Goal: Task Accomplishment & Management: Use online tool/utility

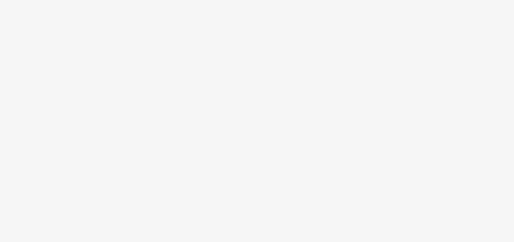
click at [207, 125] on body at bounding box center [257, 121] width 514 height 242
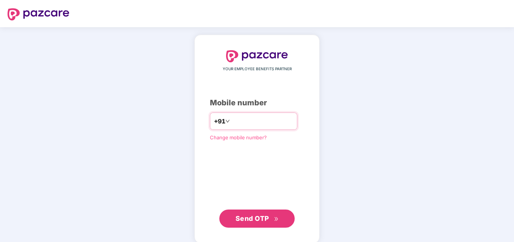
click at [235, 123] on input "number" at bounding box center [262, 121] width 62 height 12
type input "**********"
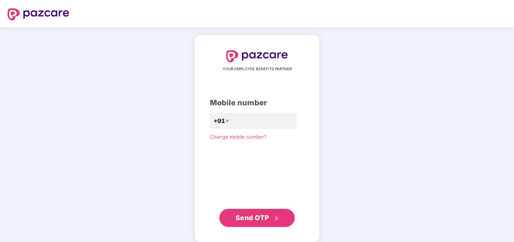
click at [252, 216] on span "Send OTP" at bounding box center [253, 217] width 34 height 8
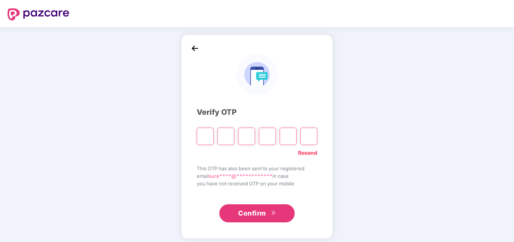
type input "*"
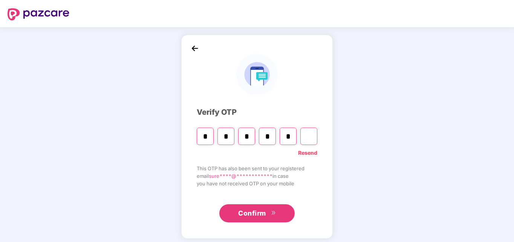
type input "*"
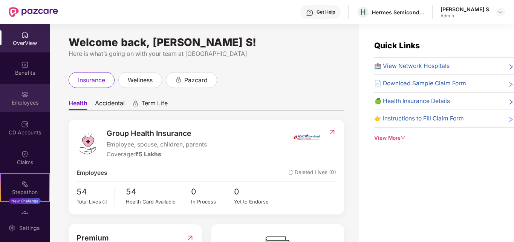
click at [31, 95] on div "Employees" at bounding box center [25, 98] width 50 height 28
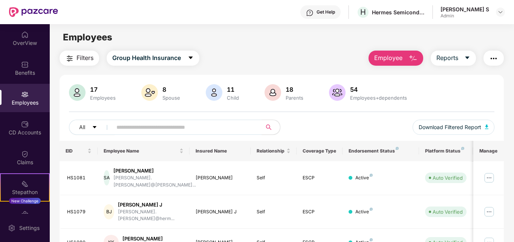
click at [31, 95] on div "Employees" at bounding box center [25, 98] width 50 height 28
click at [154, 127] on input "text" at bounding box center [184, 126] width 135 height 11
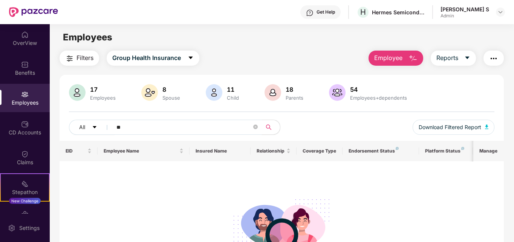
type input "*"
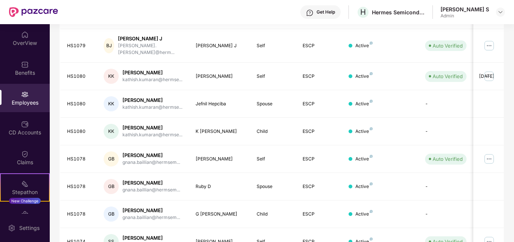
scroll to position [222, 0]
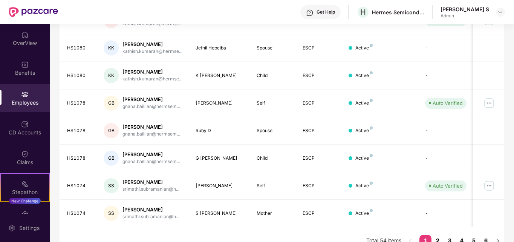
click at [439, 235] on link "2" at bounding box center [438, 240] width 12 height 11
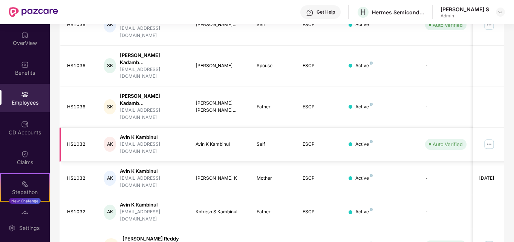
scroll to position [241, 0]
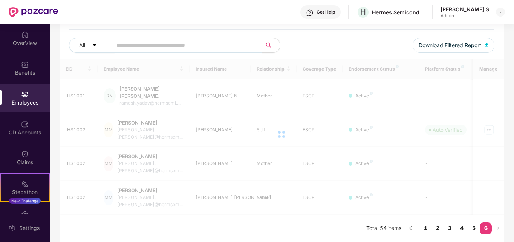
scroll to position [57, 0]
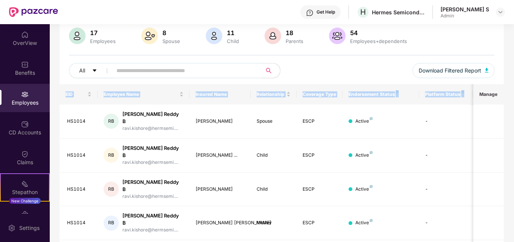
drag, startPoint x: 513, startPoint y: 98, endPoint x: 510, endPoint y: 54, distance: 44.2
click at [510, 54] on div "Filters Group Health Insurance Employee Reports 17 Employees 8 Spouse 11 Child …" at bounding box center [282, 243] width 464 height 498
click at [448, 172] on td "-" at bounding box center [446, 189] width 54 height 34
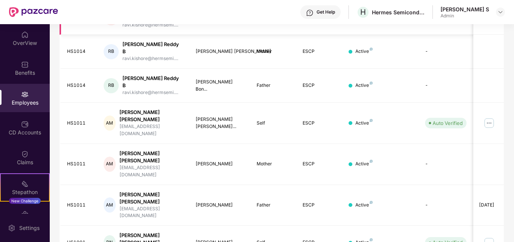
scroll to position [241, 0]
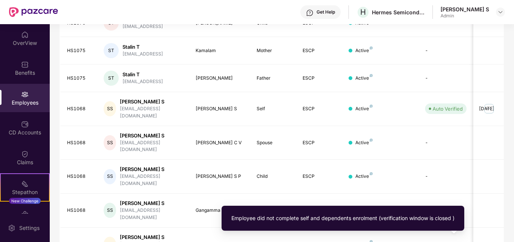
scroll to position [222, 0]
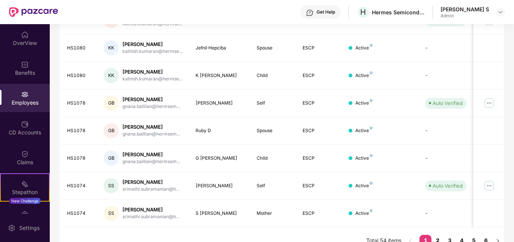
click at [440, 235] on link "2" at bounding box center [438, 240] width 12 height 11
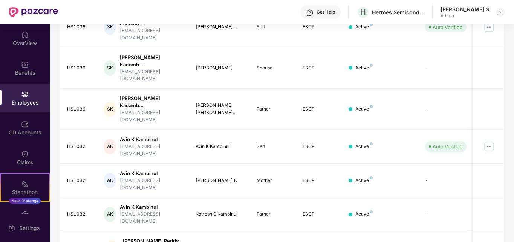
scroll to position [241, 0]
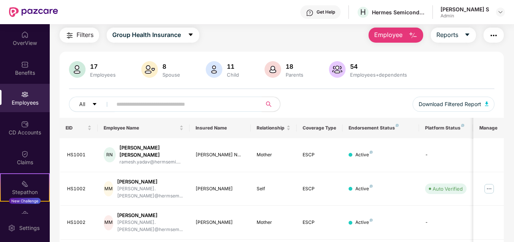
scroll to position [0, 0]
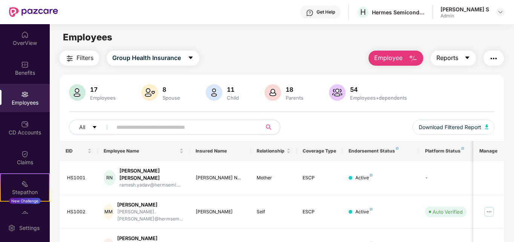
click at [469, 57] on icon "caret-down" at bounding box center [468, 58] width 4 height 3
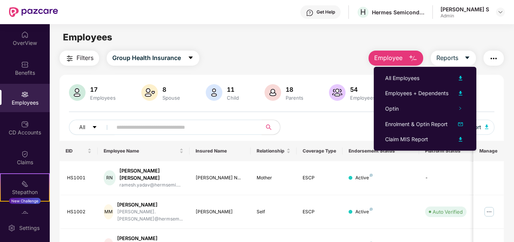
click at [199, 51] on div "Filters Group Health Insurance" at bounding box center [130, 58] width 140 height 15
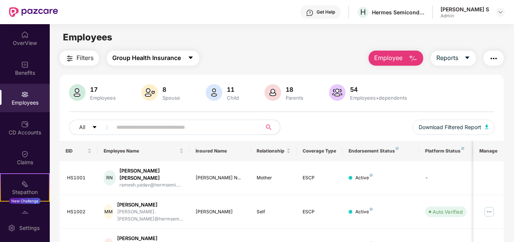
click at [190, 57] on icon "caret-down" at bounding box center [191, 58] width 6 height 6
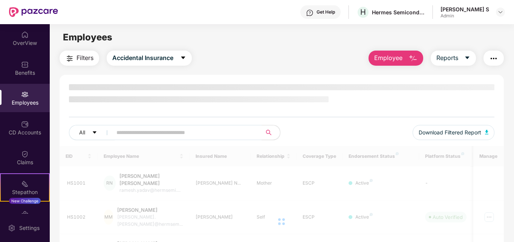
click at [119, 111] on div "All Download Filtered Report" at bounding box center [282, 115] width 445 height 62
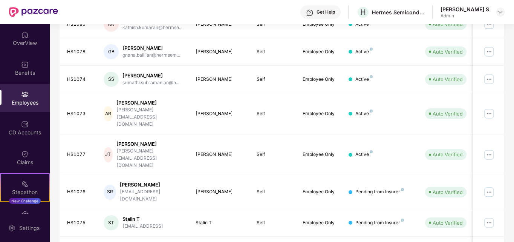
scroll to position [222, 0]
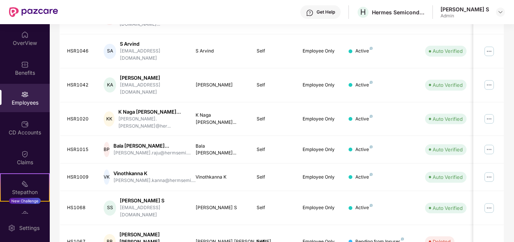
click at [513, 95] on div "Filters Accidental Insurance Employee Reports 25 Employees All Download Filtere…" at bounding box center [282, 57] width 464 height 457
click at [513, 78] on div "Filters Accidental Insurance Employee Reports 25 Employees All Download Filtere…" at bounding box center [282, 57] width 464 height 457
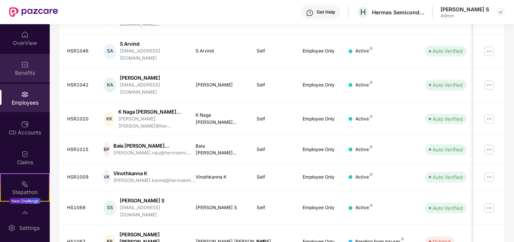
click at [32, 74] on div "Benefits" at bounding box center [25, 73] width 50 height 8
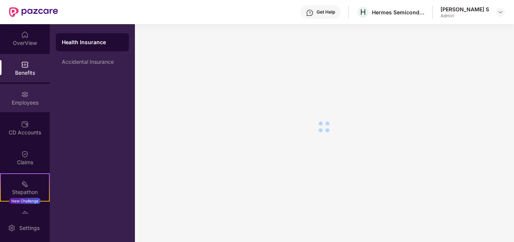
click at [26, 99] on div "Employees" at bounding box center [25, 103] width 50 height 8
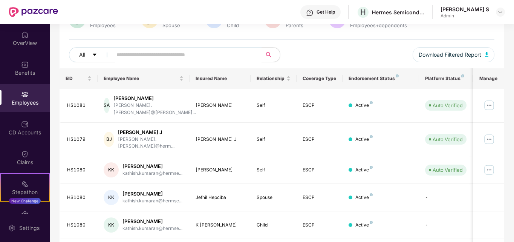
scroll to position [222, 0]
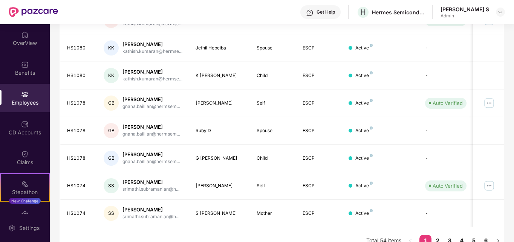
click at [26, 99] on div "Employees" at bounding box center [25, 103] width 50 height 8
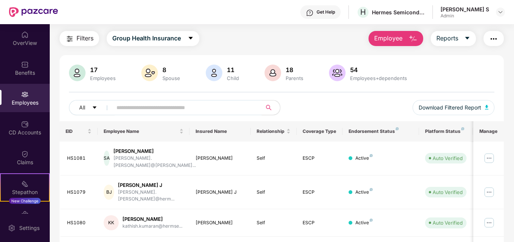
scroll to position [0, 0]
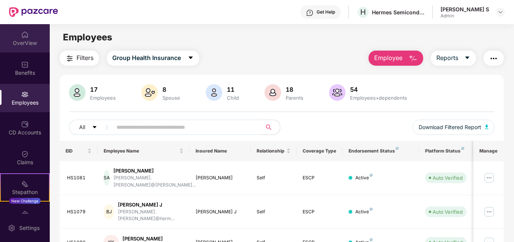
click at [27, 41] on div "OverView" at bounding box center [25, 43] width 50 height 8
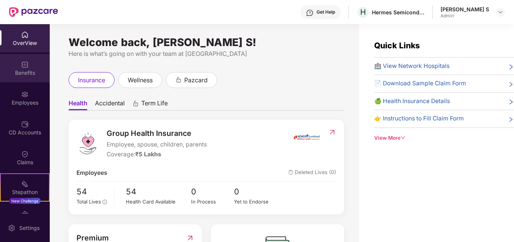
click at [23, 72] on div "Benefits" at bounding box center [25, 73] width 50 height 8
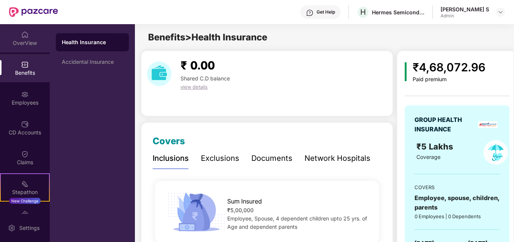
click at [23, 43] on div "OverView" at bounding box center [25, 43] width 50 height 8
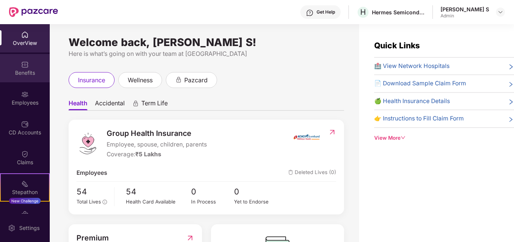
click at [23, 69] on div "Benefits" at bounding box center [25, 73] width 50 height 8
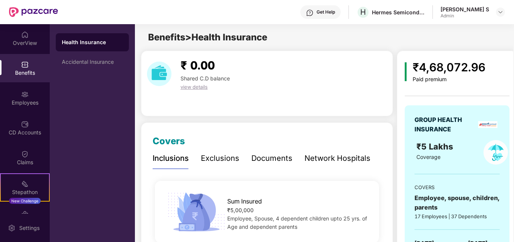
click at [87, 44] on div "Health Insurance" at bounding box center [92, 42] width 61 height 8
click at [87, 58] on div "Accidental Insurance" at bounding box center [92, 62] width 73 height 18
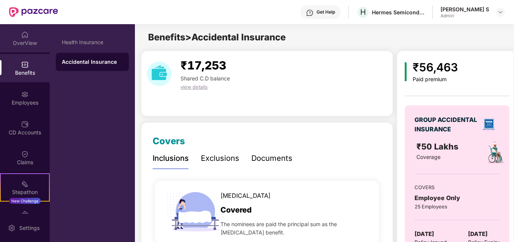
click at [33, 39] on div "OverView" at bounding box center [25, 43] width 50 height 8
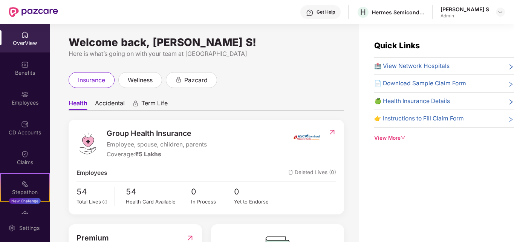
click at [33, 39] on div "OverView" at bounding box center [25, 43] width 50 height 8
click at [23, 71] on div "Benefits" at bounding box center [25, 73] width 50 height 8
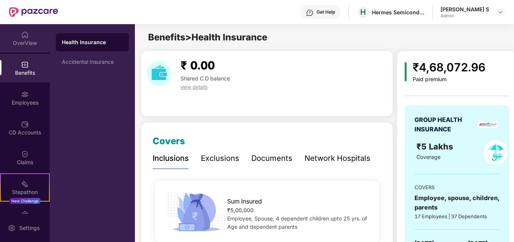
click at [23, 43] on div "OverView" at bounding box center [25, 43] width 50 height 8
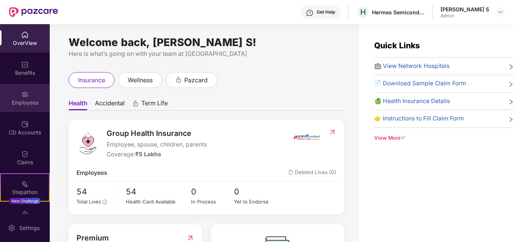
click at [23, 104] on div "Employees" at bounding box center [25, 103] width 50 height 8
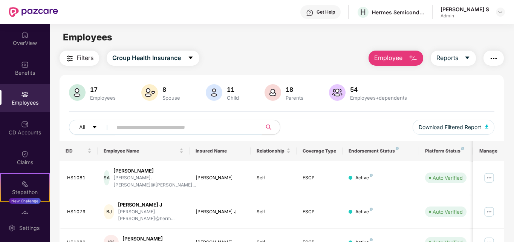
click at [161, 126] on input "text" at bounding box center [184, 126] width 135 height 11
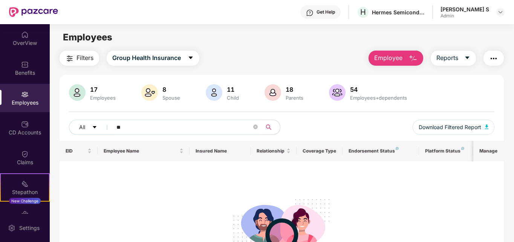
type input "*"
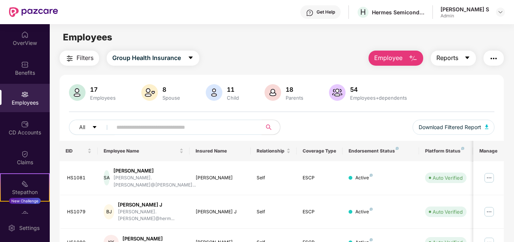
click at [464, 61] on button "Reports" at bounding box center [453, 58] width 45 height 15
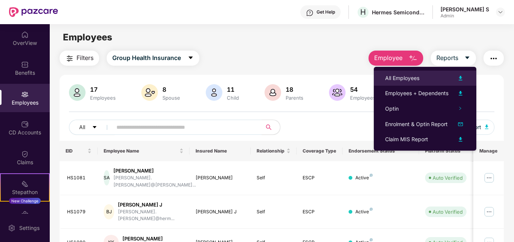
click at [460, 75] on img at bounding box center [460, 78] width 9 height 9
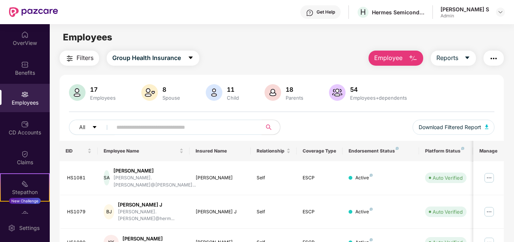
click at [497, 59] on img "button" at bounding box center [493, 58] width 9 height 9
click at [464, 58] on button "Reports" at bounding box center [453, 58] width 45 height 15
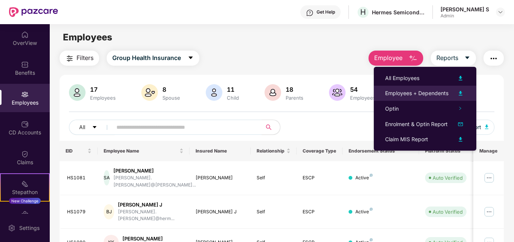
click at [459, 92] on img at bounding box center [460, 93] width 9 height 9
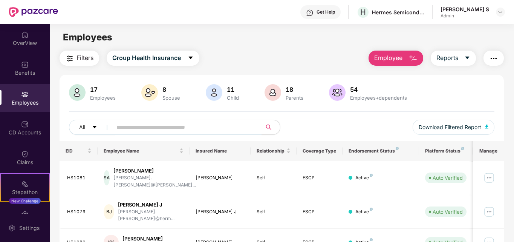
click at [498, 54] on img "button" at bounding box center [493, 58] width 9 height 9
click at [328, 43] on div "Employees" at bounding box center [282, 37] width 464 height 14
click at [192, 53] on button "Group Health Insurance" at bounding box center [153, 58] width 93 height 15
drag, startPoint x: 168, startPoint y: 26, endPoint x: 83, endPoint y: 57, distance: 90.9
click at [83, 57] on main "Employees Filters Group Health Insurance Employee Reports 17 Employees 8 Spouse…" at bounding box center [282, 145] width 464 height 242
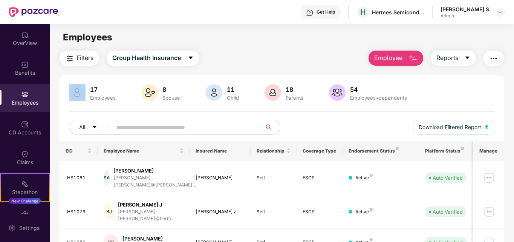
click at [83, 57] on span "Filters" at bounding box center [85, 57] width 17 height 9
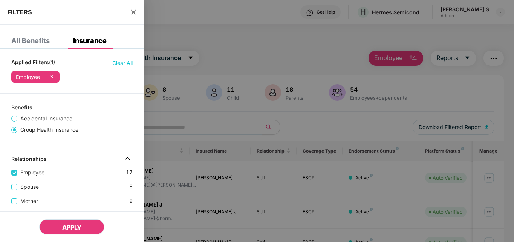
click at [72, 228] on span "APPLY" at bounding box center [71, 227] width 19 height 8
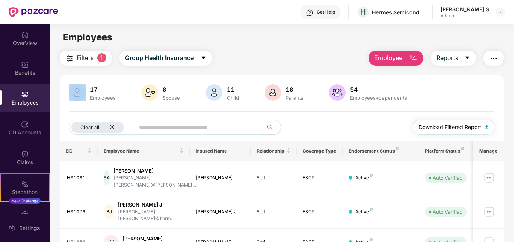
click at [486, 127] on img "button" at bounding box center [487, 126] width 4 height 5
